Goal: Task Accomplishment & Management: Use online tool/utility

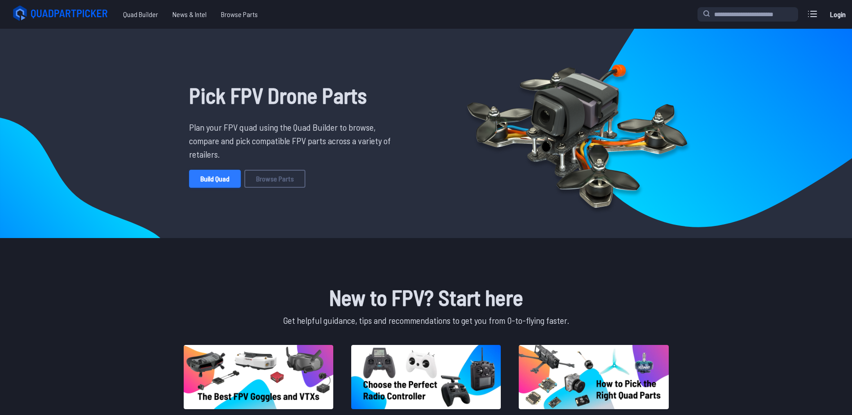
click at [217, 177] on link "Build Quad" at bounding box center [215, 179] width 52 height 18
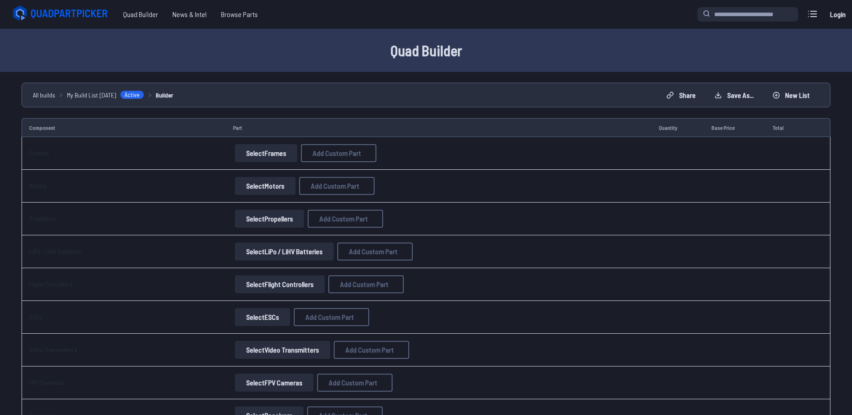
click at [265, 156] on button "Select Frames" at bounding box center [266, 153] width 62 height 18
click at [273, 157] on button "Select Frames" at bounding box center [266, 153] width 62 height 18
click at [295, 156] on div "Select Frames Add Custom Part Add Custom Part Part name* Brand / Manufacturer P…" at bounding box center [439, 153] width 412 height 18
click at [306, 156] on button "Add Custom Part" at bounding box center [338, 153] width 75 height 18
select select "**********"
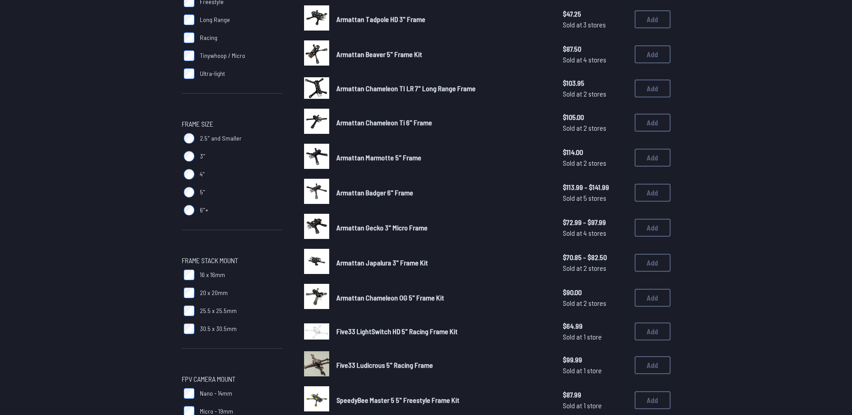
scroll to position [90, 0]
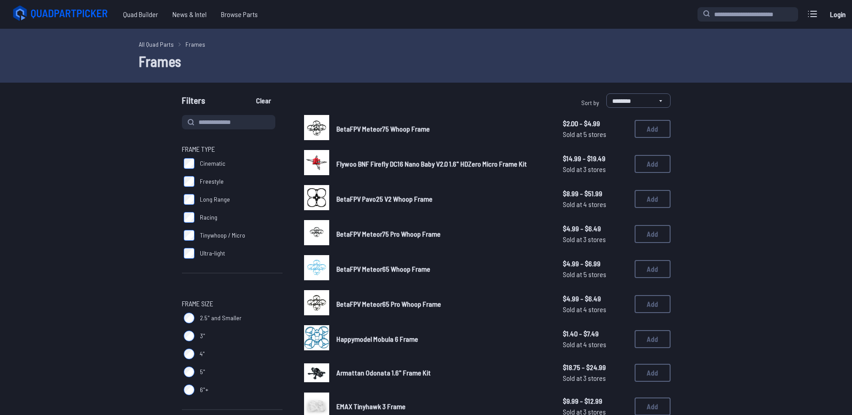
click at [322, 130] on img at bounding box center [316, 127] width 25 height 25
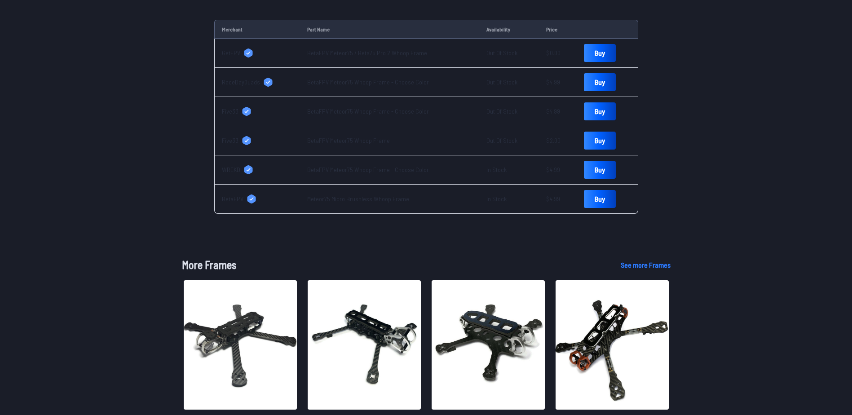
scroll to position [494, 0]
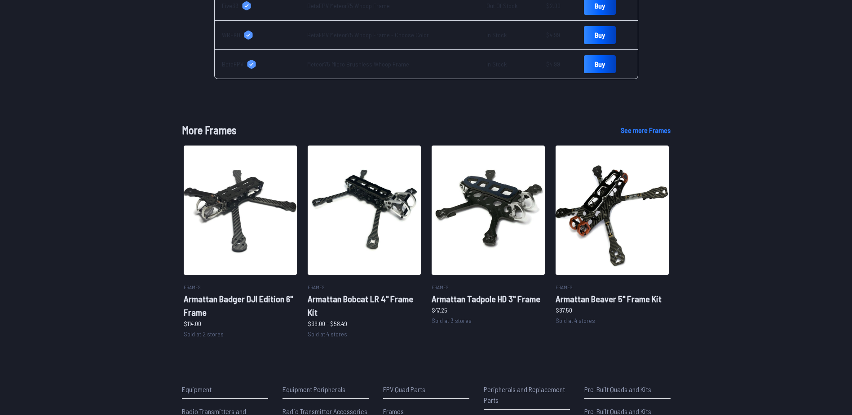
drag, startPoint x: 697, startPoint y: 230, endPoint x: 691, endPoint y: 236, distance: 8.3
